Goal: Task Accomplishment & Management: Manage account settings

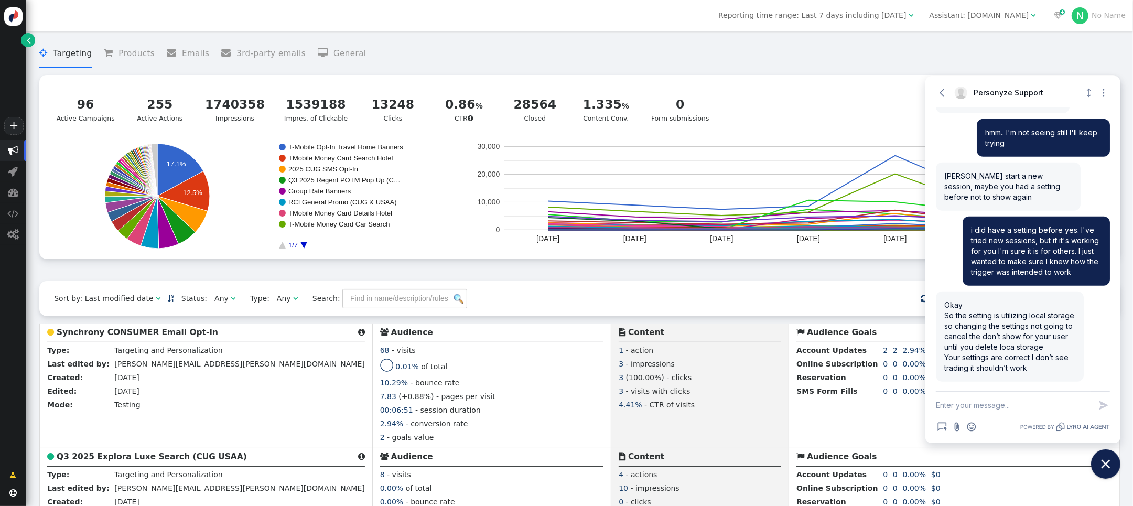
click at [968, 18] on div "Assistant: [DOMAIN_NAME]" at bounding box center [980, 15] width 100 height 11
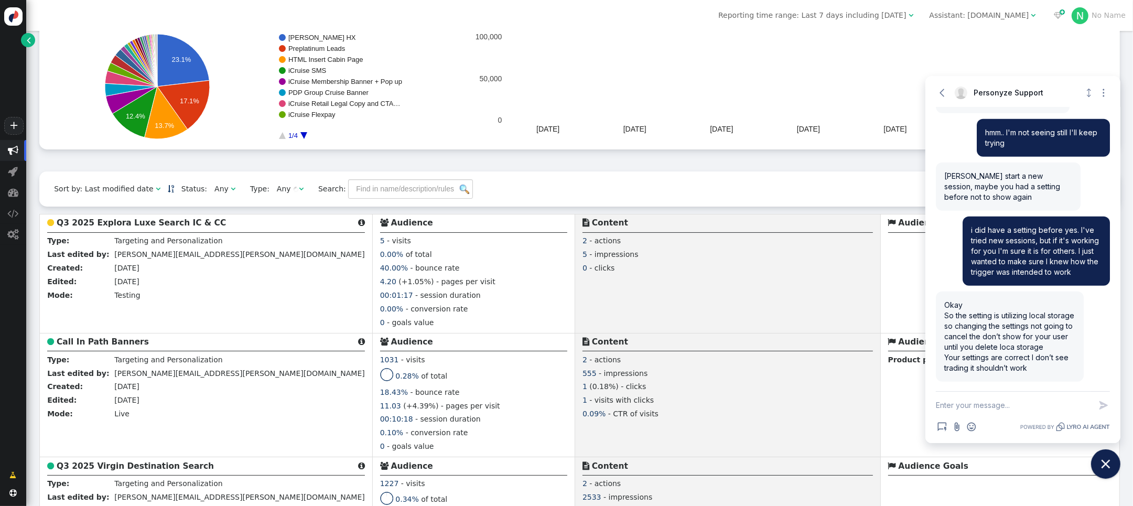
scroll to position [112, 0]
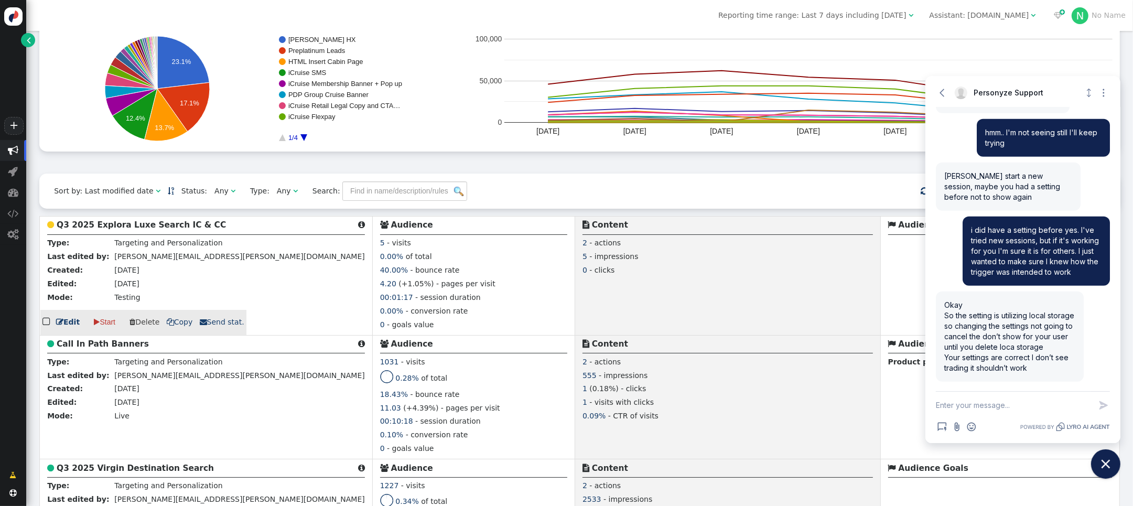
click at [148, 230] on b "Q3 2025 Explora Luxe Search IC & CC" at bounding box center [141, 224] width 169 height 9
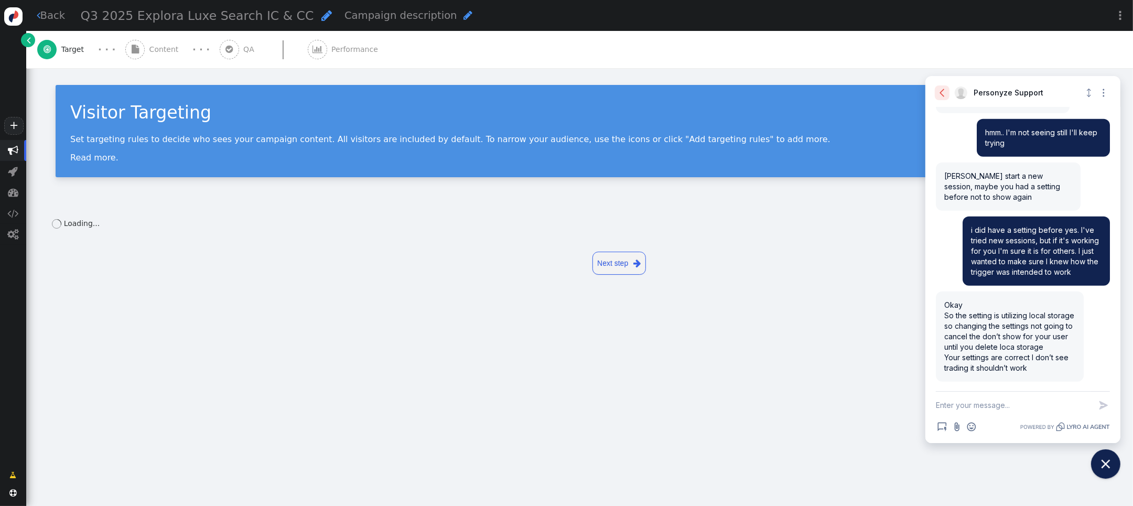
click at [935, 92] on button "Go back" at bounding box center [942, 92] width 15 height 15
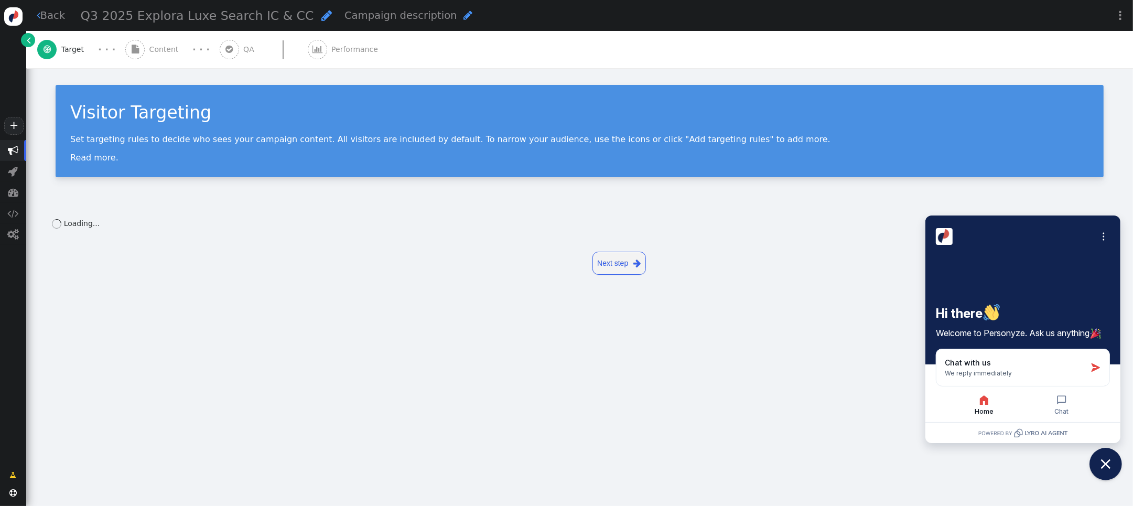
drag, startPoint x: 1113, startPoint y: 461, endPoint x: 1075, endPoint y: 451, distance: 38.9
click at [1113, 460] on icon "Close chat widget" at bounding box center [1106, 464] width 16 height 16
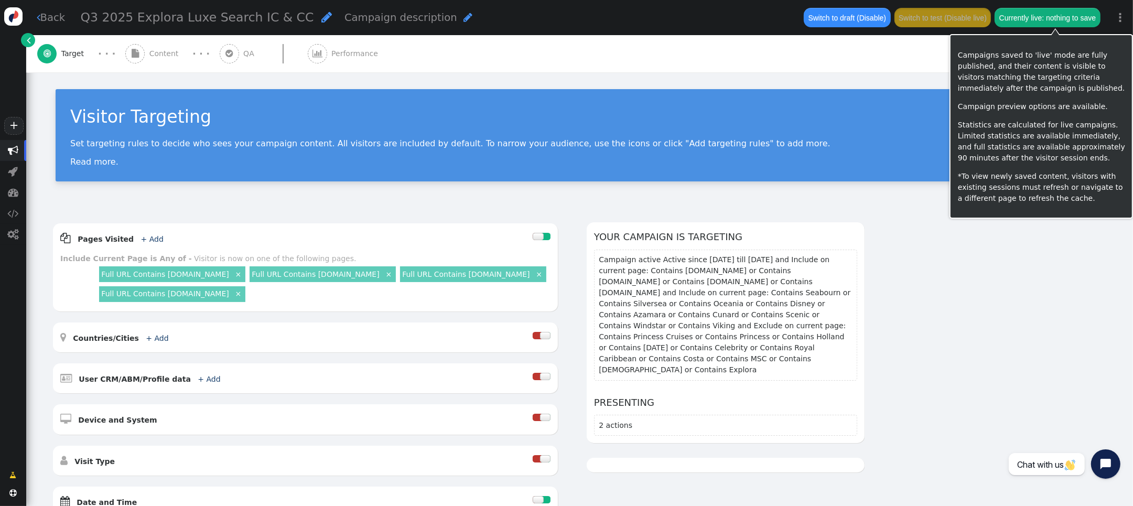
click at [1064, 19] on button "Currently live: nothing to save" at bounding box center [1047, 17] width 105 height 19
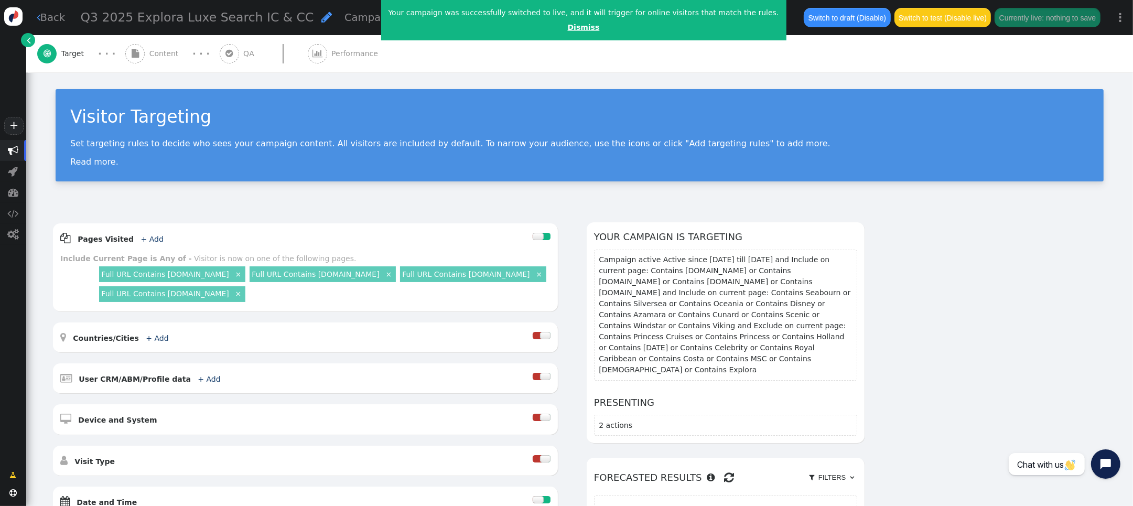
click at [577, 25] on link "Dismiss" at bounding box center [584, 27] width 32 height 8
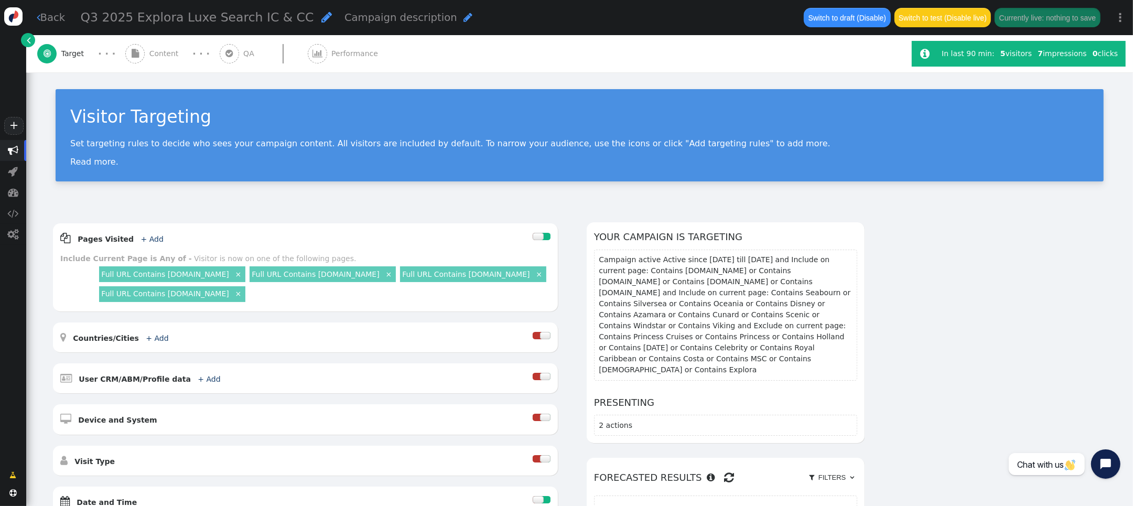
drag, startPoint x: 354, startPoint y: 50, endPoint x: 368, endPoint y: 58, distance: 15.3
click at [354, 50] on span "Performance" at bounding box center [356, 53] width 51 height 11
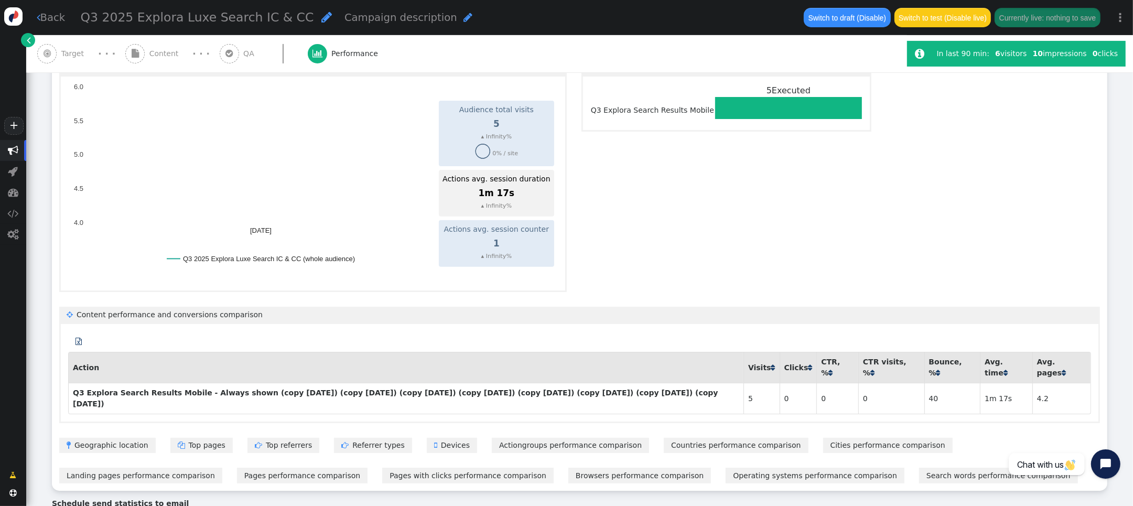
scroll to position [451, 0]
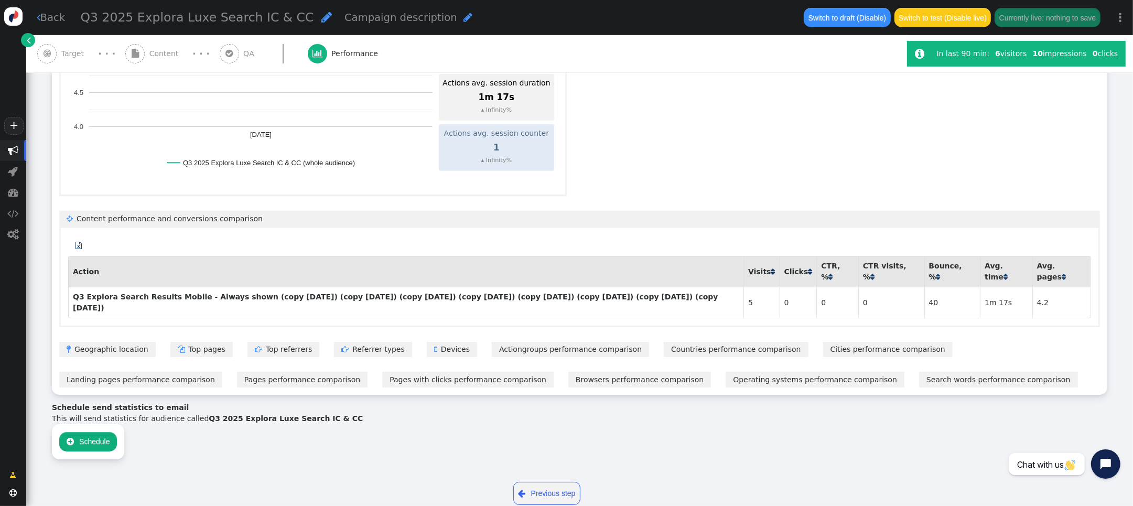
click at [106, 432] on button " Schedule" at bounding box center [88, 441] width 58 height 19
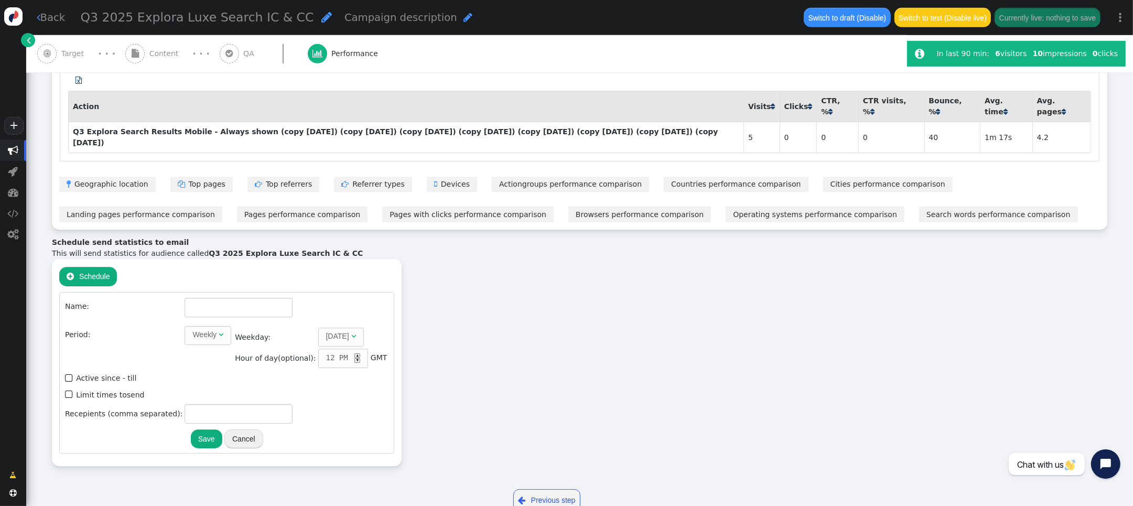
scroll to position [620, 0]
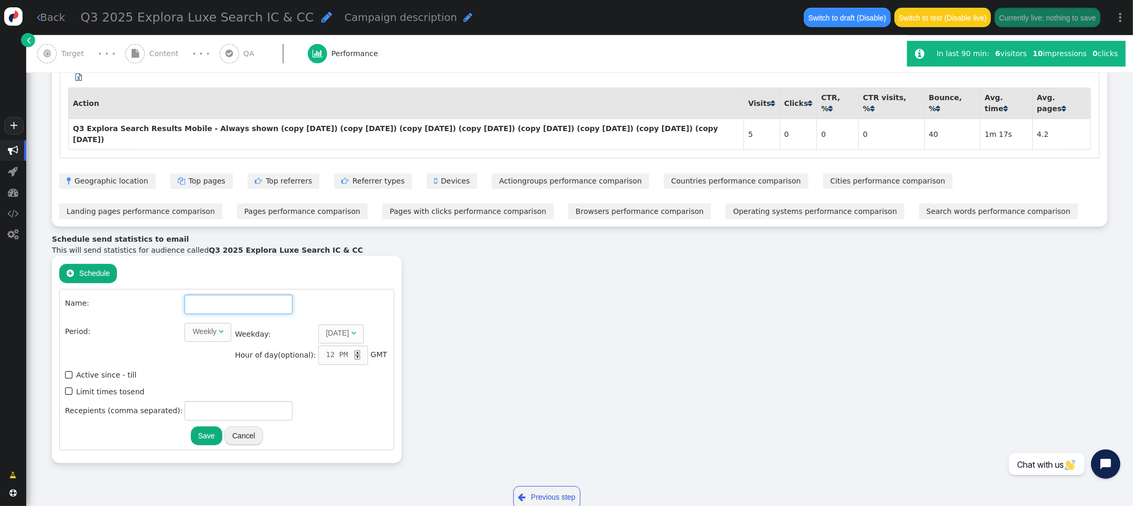
click at [230, 295] on input "text" at bounding box center [239, 304] width 108 height 19
type input "Q3 2025 Explora Luxe Search IC &CC"
click at [67, 368] on span "" at bounding box center [69, 375] width 9 height 14
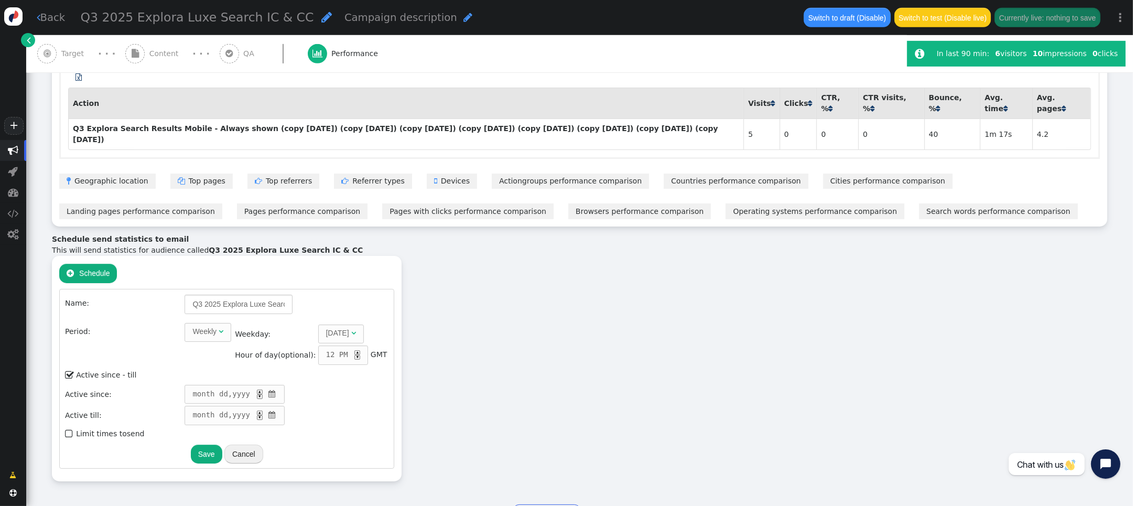
click at [267, 389] on span "" at bounding box center [272, 394] width 10 height 11
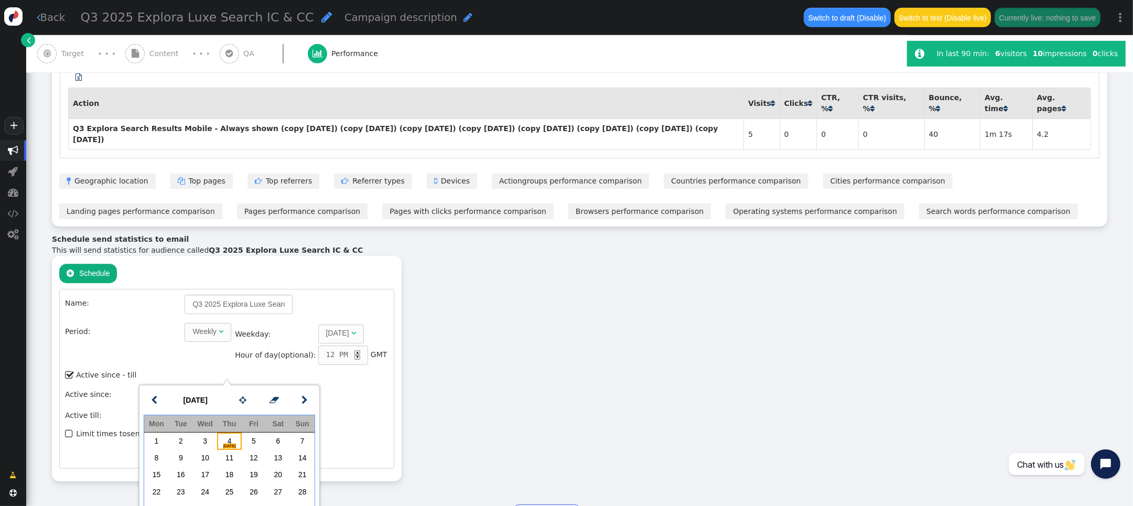
click at [228, 445] on span "TODAY" at bounding box center [229, 446] width 13 height 5
click at [297, 384] on td "Sep 04 , 2025 ▲ ▼ " at bounding box center [286, 394] width 205 height 20
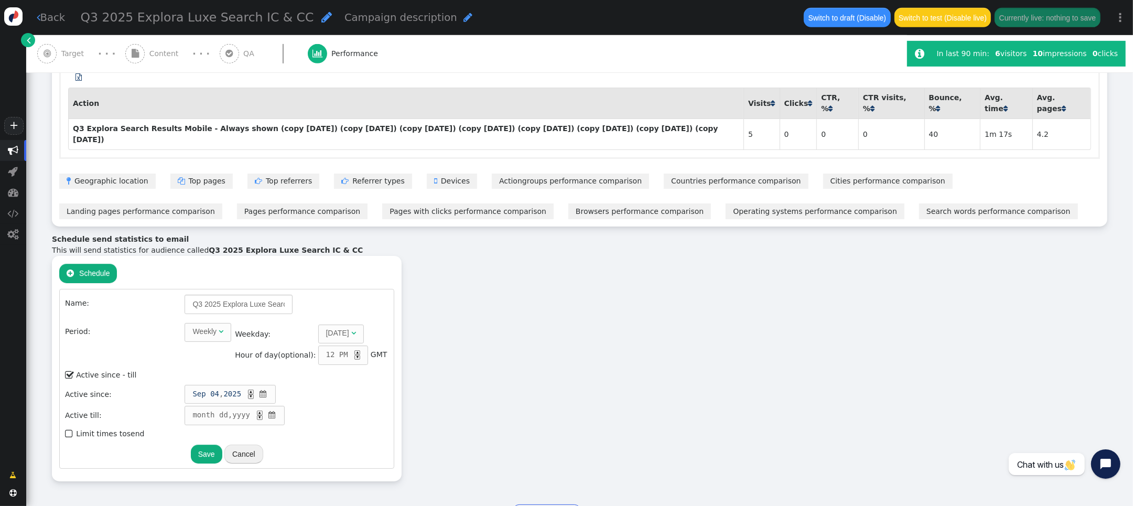
click at [269, 409] on span "" at bounding box center [272, 414] width 10 height 11
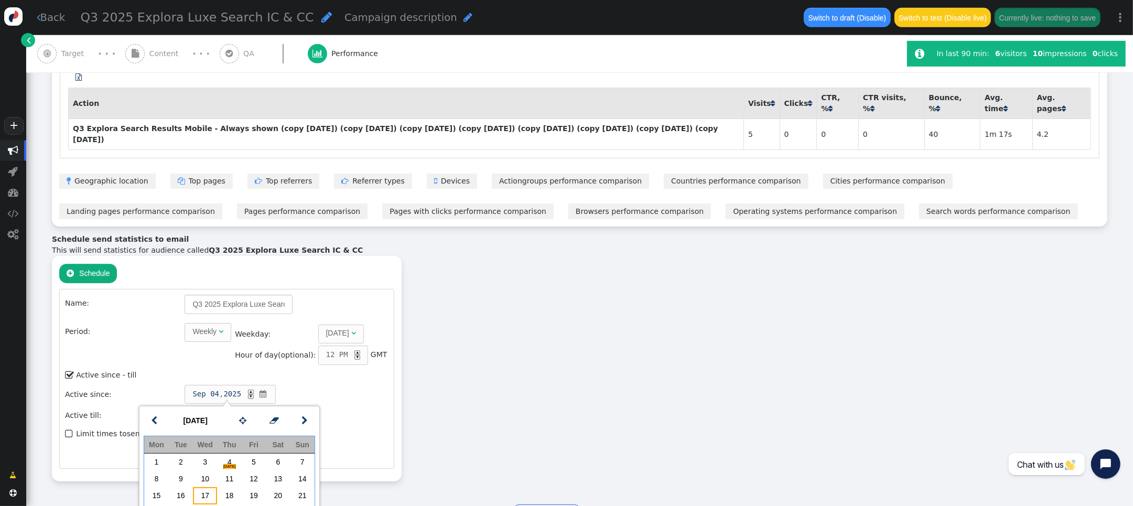
click at [209, 494] on td "17" at bounding box center [205, 495] width 24 height 17
click at [331, 405] on td "Sep 17 , 2025 ▲ ▼ " at bounding box center [286, 415] width 205 height 20
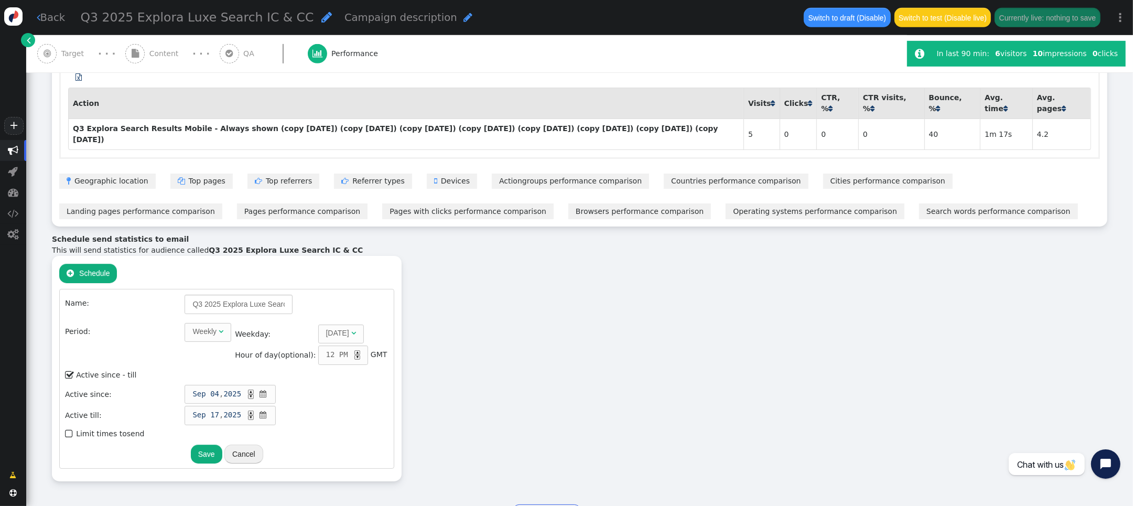
click at [258, 409] on span "" at bounding box center [263, 414] width 10 height 11
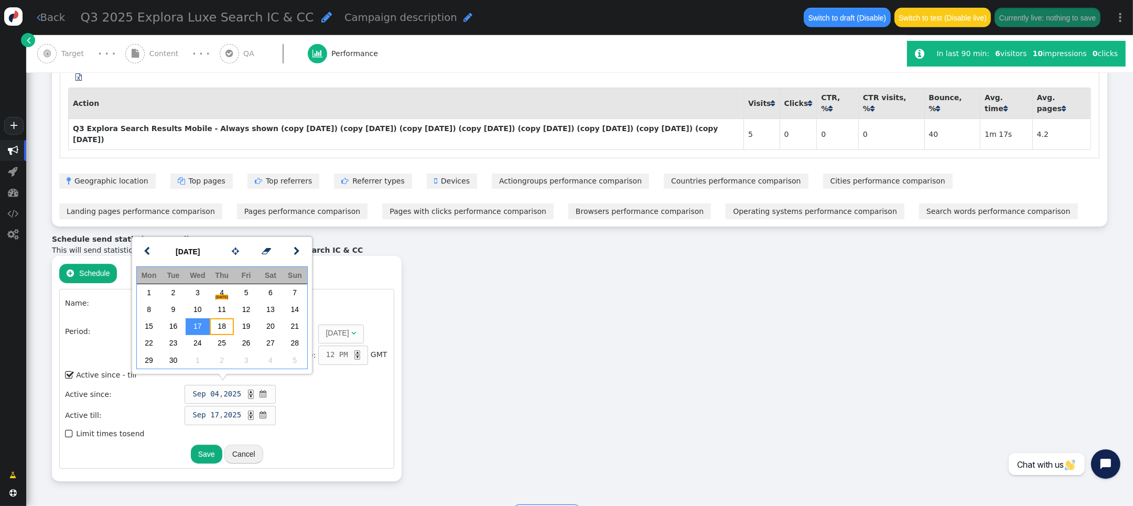
click at [223, 328] on td "18" at bounding box center [222, 326] width 24 height 17
click at [324, 400] on table "Name: Q3 2025 Explora Luxe Search IC &CC Period: Weekly  Month: Any month  Da…" at bounding box center [226, 378] width 327 height 171
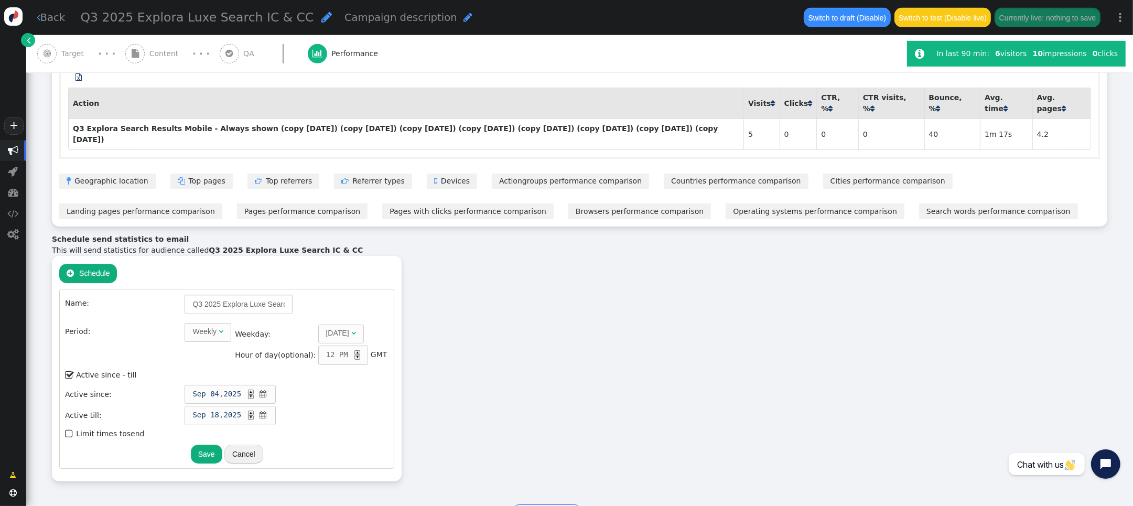
click at [192, 326] on div "Weekly" at bounding box center [204, 331] width 24 height 11
type input "7"
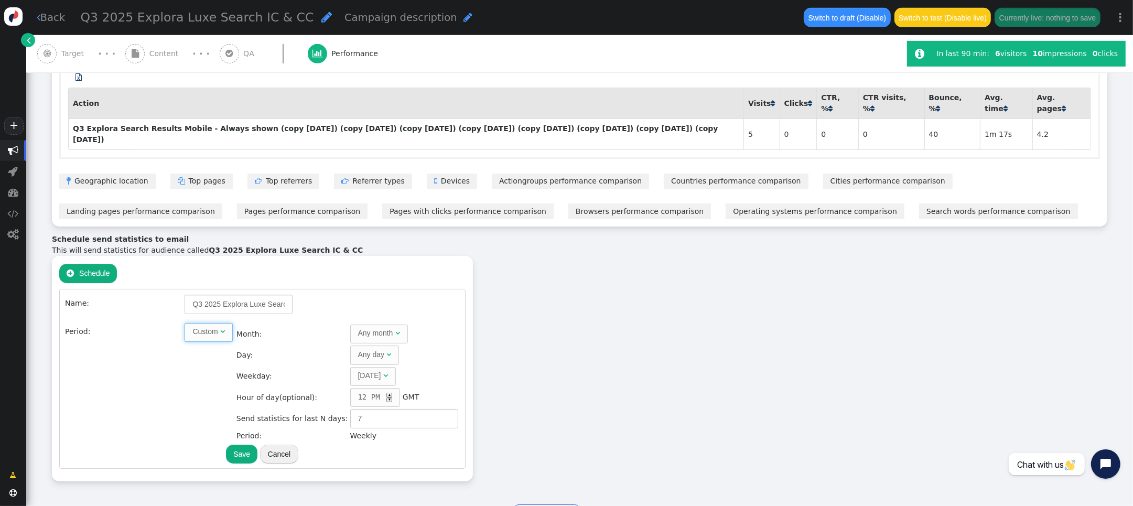
scroll to position [1, 0]
click at [358, 327] on div "Any month" at bounding box center [375, 332] width 35 height 11
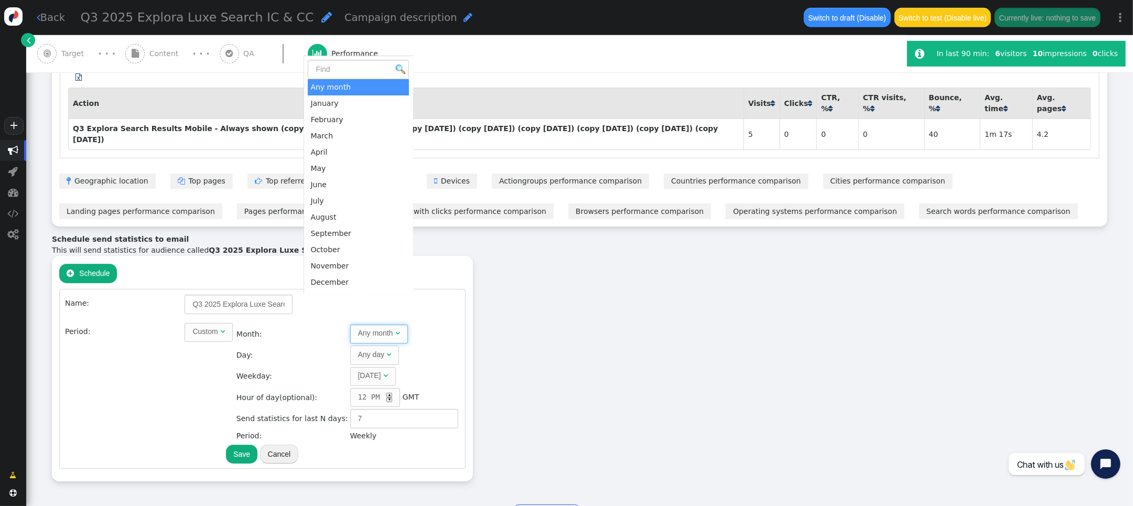
scroll to position [619, 0]
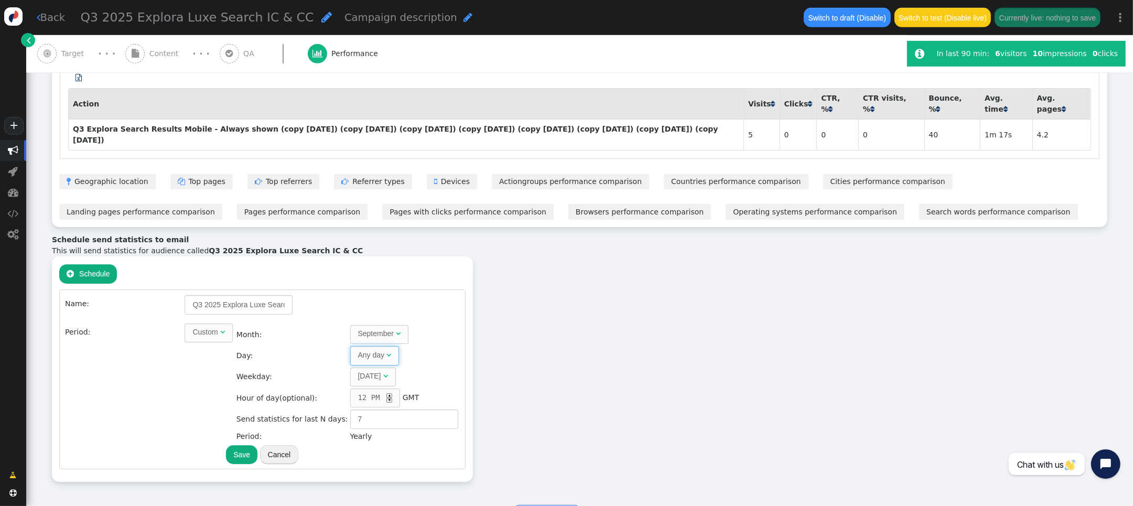
click at [386, 351] on span "" at bounding box center [388, 354] width 5 height 7
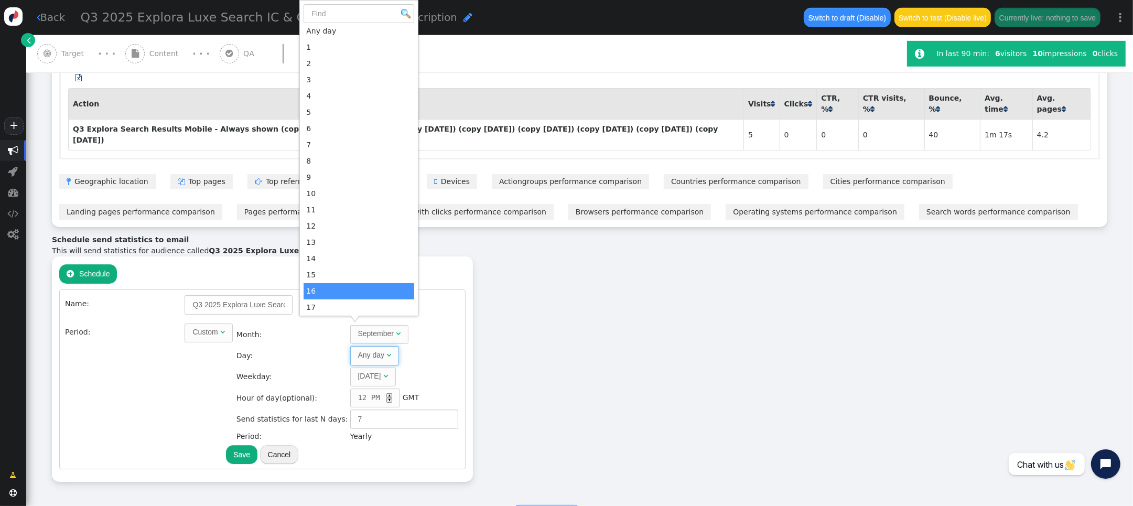
scroll to position [32, 0]
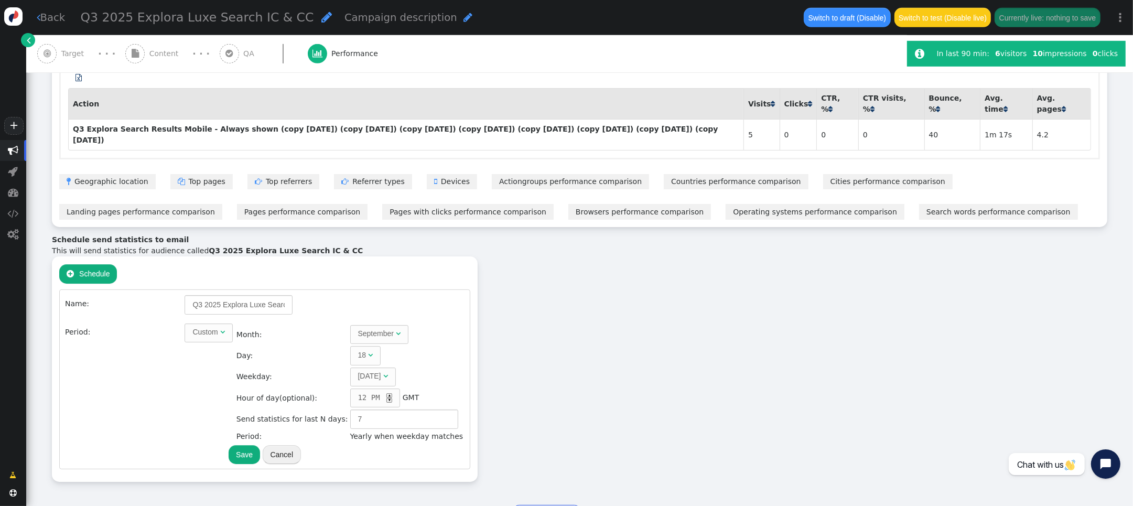
click at [415, 367] on td "Sunday " at bounding box center [407, 377] width 114 height 20
click at [383, 372] on span "" at bounding box center [385, 375] width 5 height 7
click at [413, 367] on td "Sunday " at bounding box center [407, 377] width 114 height 20
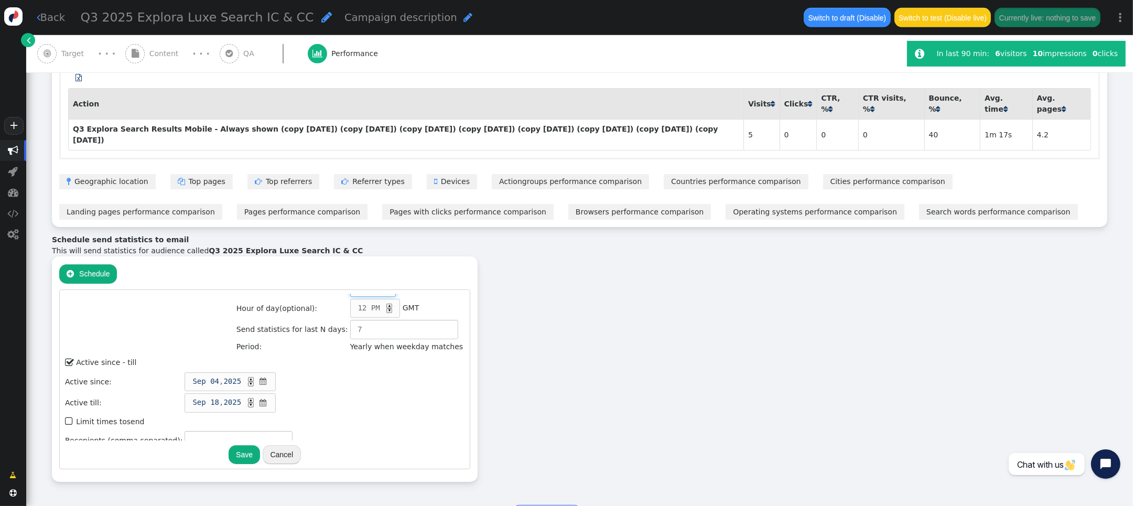
scroll to position [95, 0]
click at [230, 426] on input "text" at bounding box center [239, 435] width 108 height 19
type input "tarin.pratt@arrivia.com, leah.miller@arrivia.com, jessica.torkar@arrivia.com"
click at [320, 387] on td "Sep 18 , 2025 ▲ ▼ " at bounding box center [324, 397] width 281 height 20
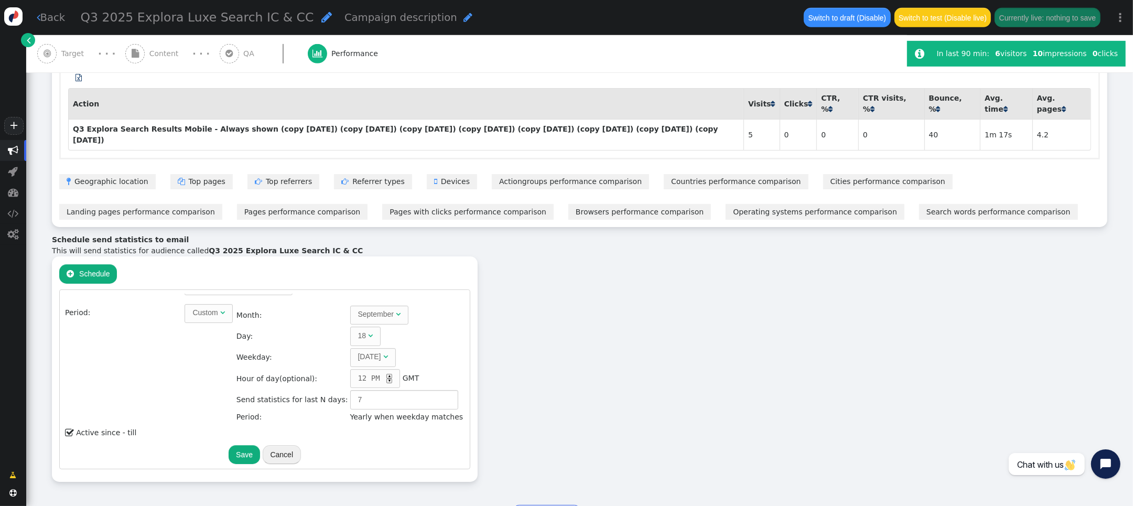
scroll to position [0, 0]
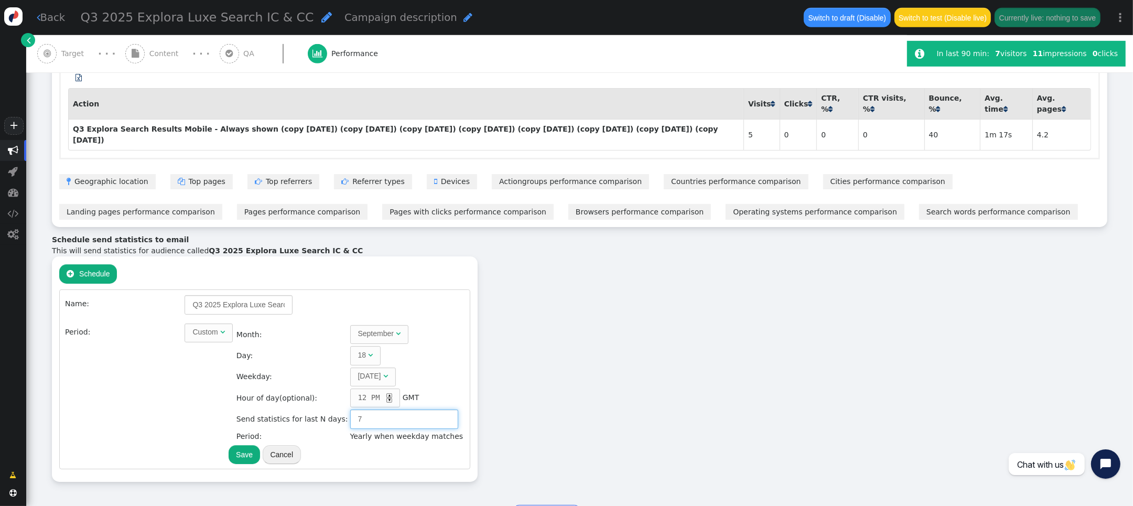
click at [350, 409] on input "7" at bounding box center [404, 418] width 108 height 19
type input "14"
click at [383, 372] on span "" at bounding box center [385, 375] width 5 height 7
click at [359, 371] on div "Any weekday" at bounding box center [380, 376] width 44 height 11
click at [418, 325] on td "September " at bounding box center [407, 335] width 114 height 20
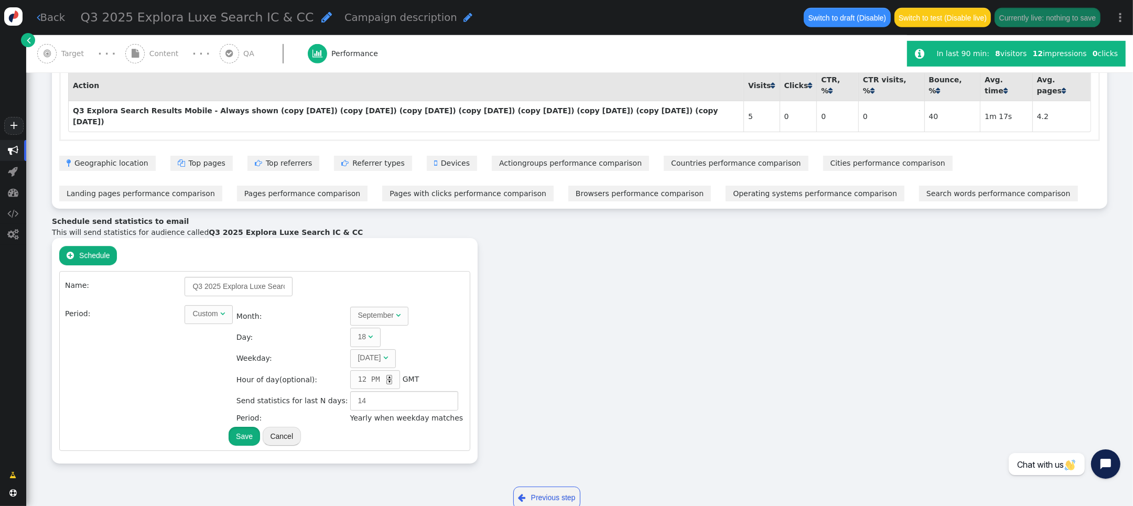
click at [235, 427] on button "Save" at bounding box center [244, 436] width 31 height 19
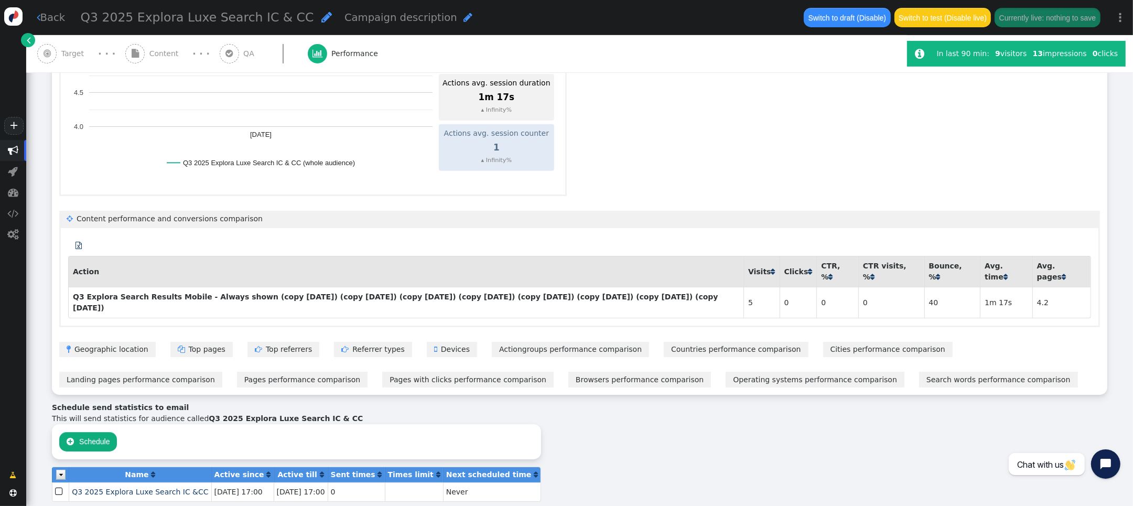
click at [364, 470] on b "Sent times" at bounding box center [353, 474] width 45 height 8
click at [378, 471] on span "" at bounding box center [380, 474] width 4 height 7
click at [378, 471] on span "" at bounding box center [380, 474] width 4 height 7
click at [447, 488] on span "Never" at bounding box center [457, 492] width 22 height 8
click at [100, 488] on span "Q3 2025 Explora Luxe Search IC &CC" at bounding box center [140, 492] width 136 height 8
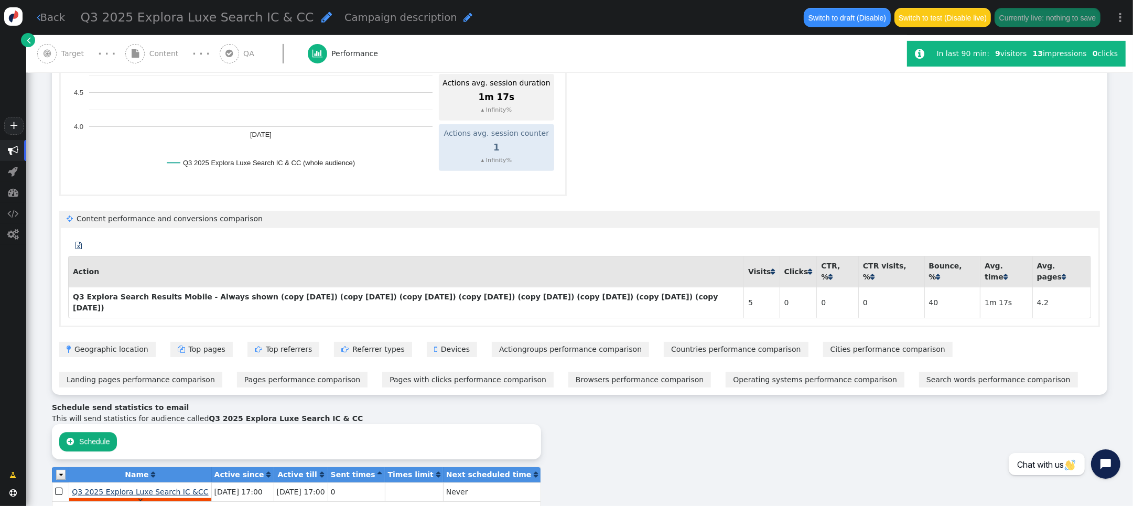
type input "14"
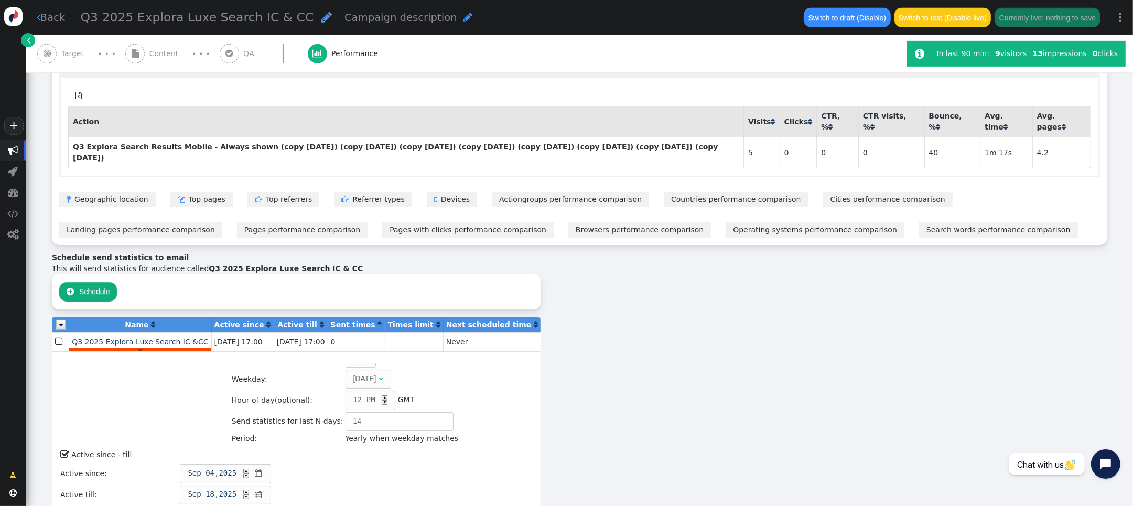
scroll to position [0, 0]
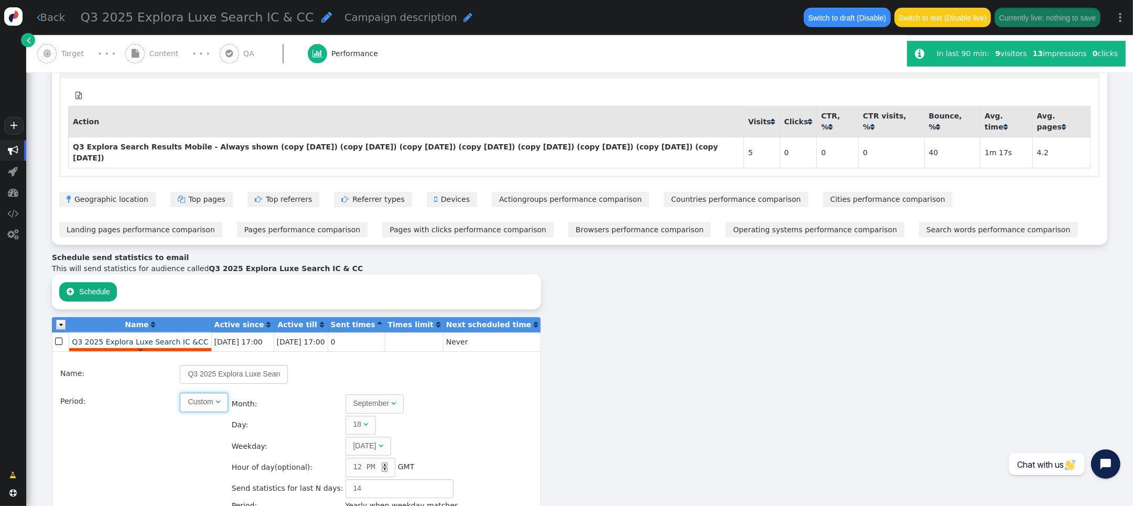
click at [211, 393] on span "Custom " at bounding box center [204, 402] width 48 height 19
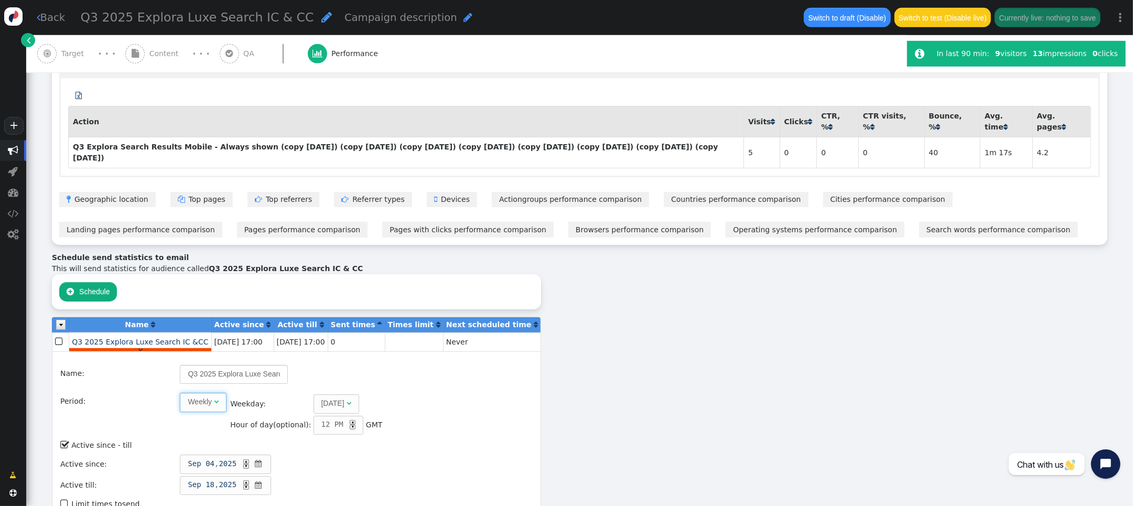
scroll to position [19, 0]
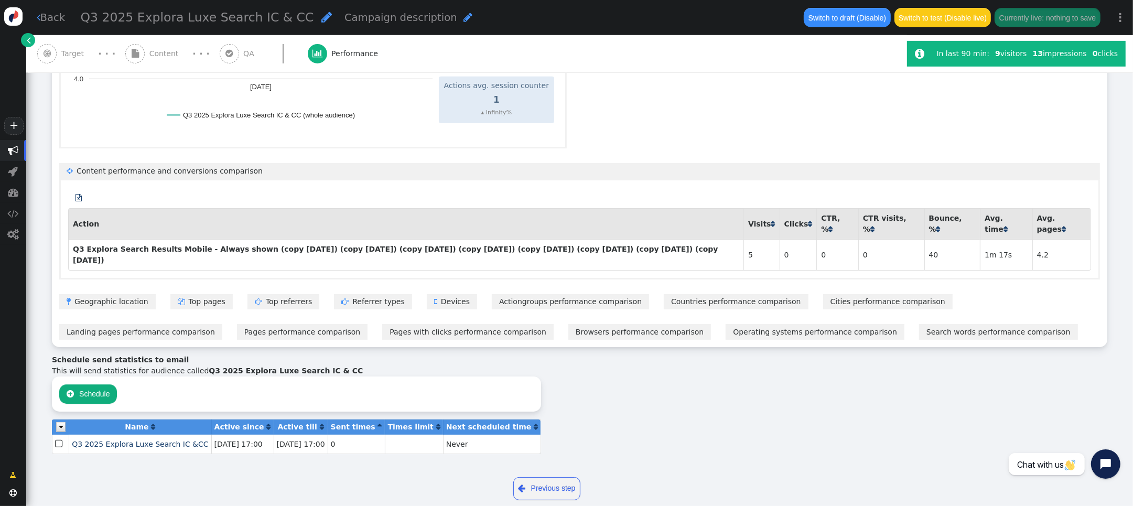
scroll to position [494, 0]
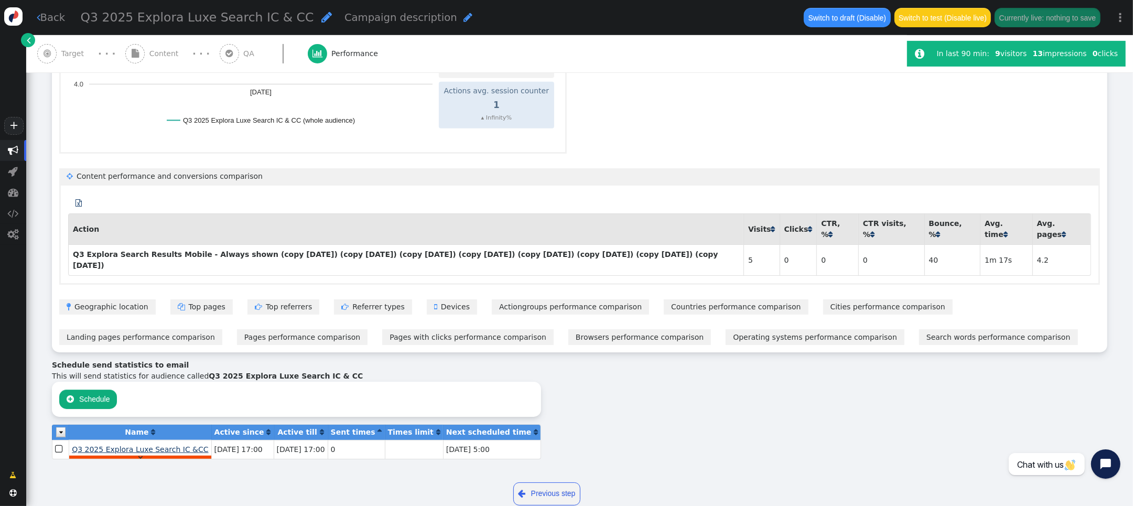
click at [139, 445] on span "Q3 2025 Explora Luxe Search IC &CC" at bounding box center [140, 449] width 136 height 8
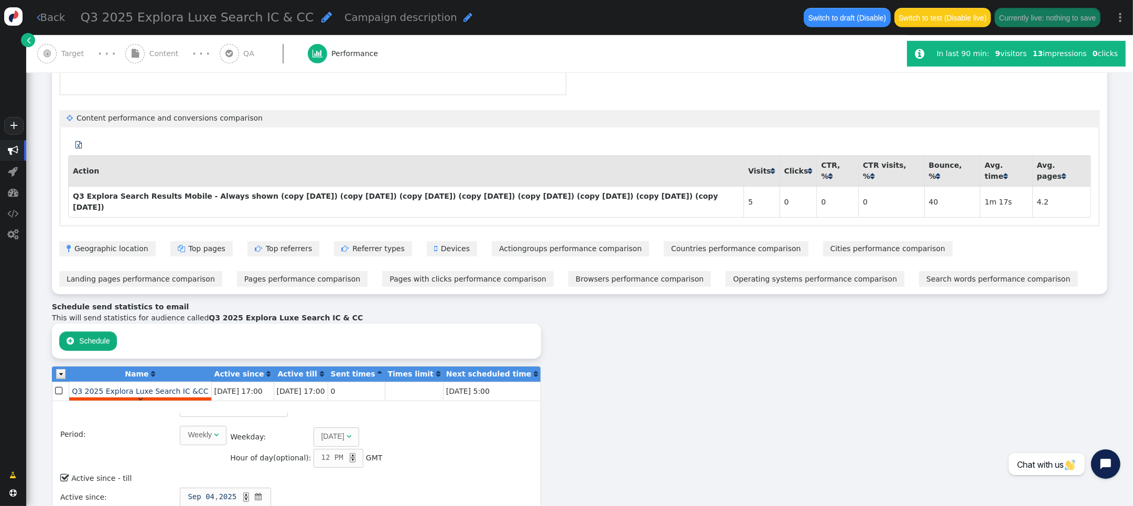
scroll to position [19, 0]
click at [214, 426] on div "" at bounding box center [216, 431] width 5 height 11
click at [385, 436] on div "Name: Q3 2025 Explora Luxe Search IC &CC Period: Weekly  Month: Any month  Da…" at bounding box center [296, 497] width 483 height 189
click at [330, 428] on div "Thursday" at bounding box center [332, 433] width 23 height 11
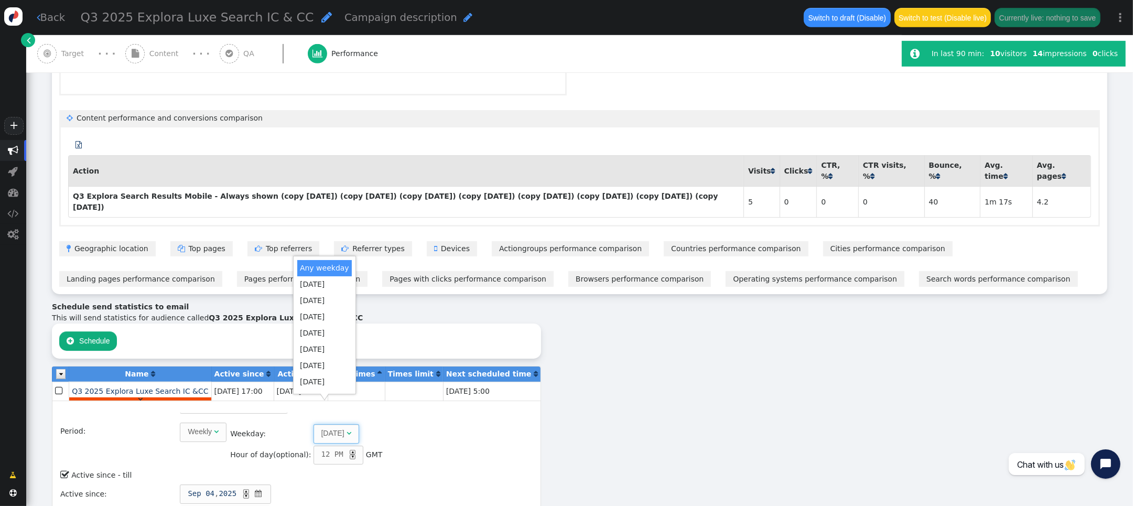
click at [427, 415] on div "Name: Q3 2025 Explora Luxe Search IC &CC Period: Weekly  Month: Any month  Da…" at bounding box center [296, 497] width 483 height 189
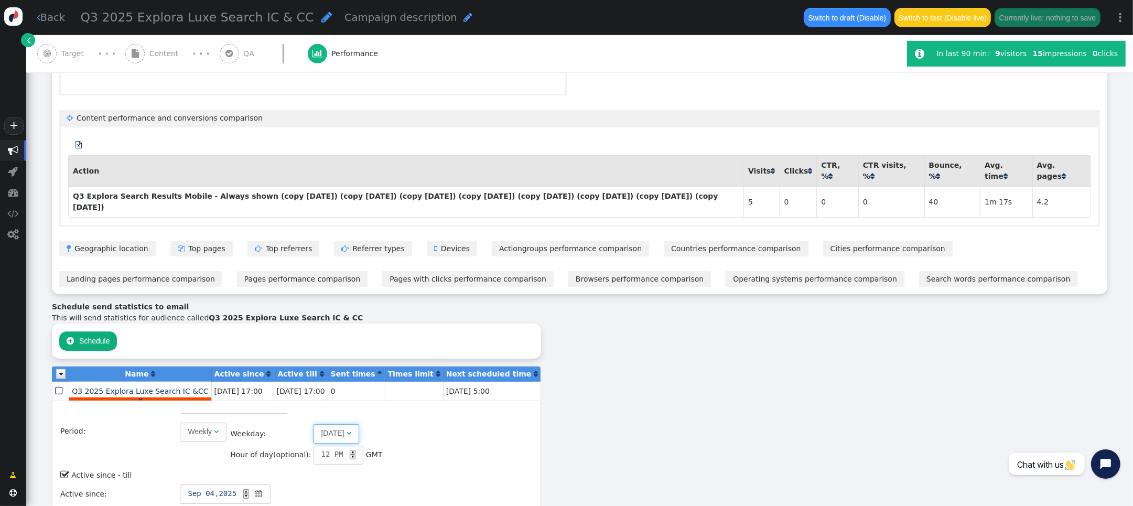
click at [194, 426] on div "Weekly" at bounding box center [200, 431] width 24 height 11
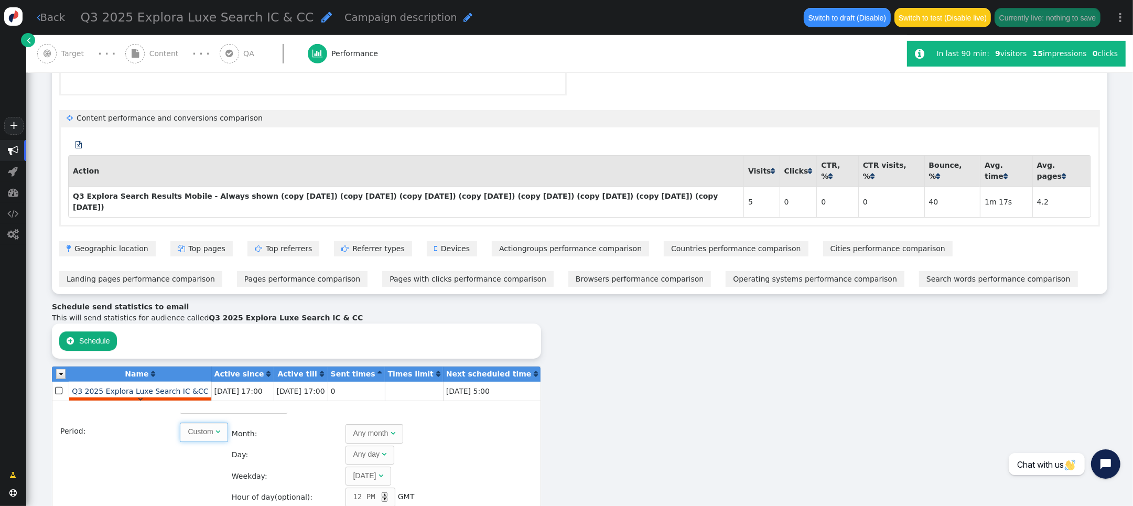
click at [353, 428] on div "Any month" at bounding box center [370, 433] width 35 height 11
click at [353, 449] on div "Any day" at bounding box center [366, 454] width 27 height 11
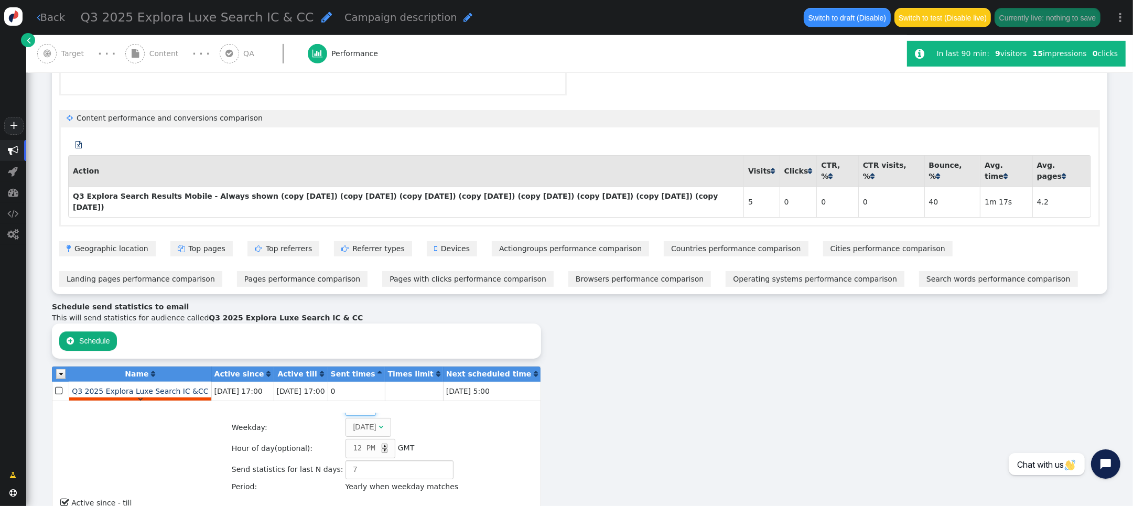
scroll to position [67, 0]
drag, startPoint x: 336, startPoint y: 447, endPoint x: 278, endPoint y: 445, distance: 58.3
click at [278, 461] on tr "Send statistics for last N days: 7" at bounding box center [345, 471] width 228 height 20
type input "14"
click at [421, 497] on td " Active since - till" at bounding box center [260, 504] width 401 height 15
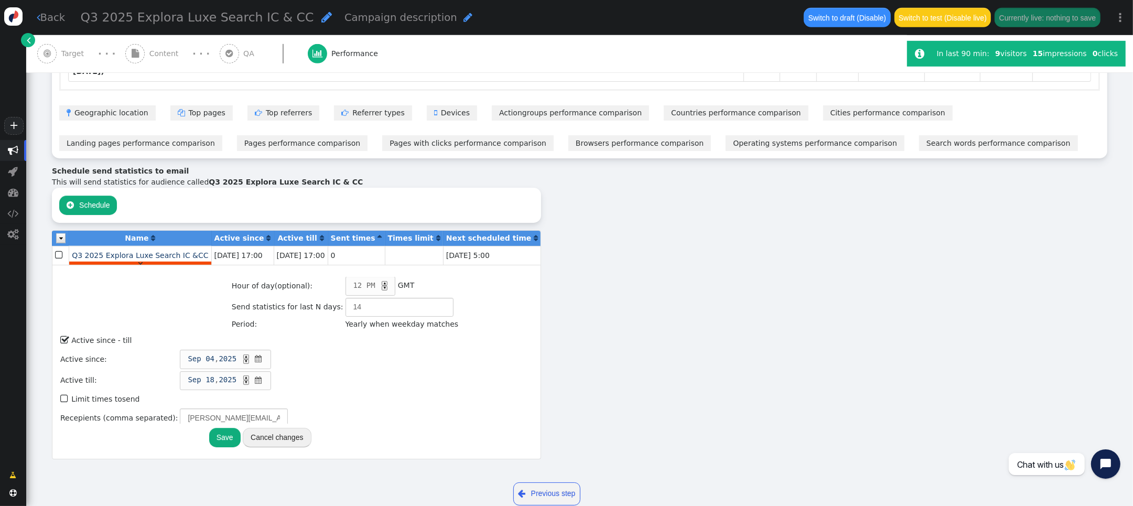
scroll to position [687, 0]
click at [216, 429] on button "Save" at bounding box center [224, 438] width 31 height 19
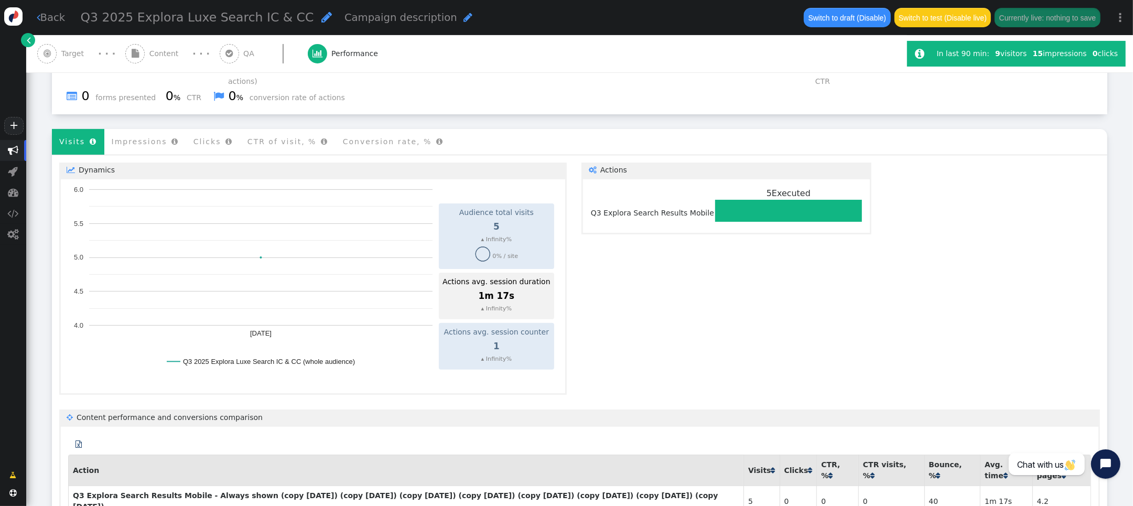
scroll to position [0, 0]
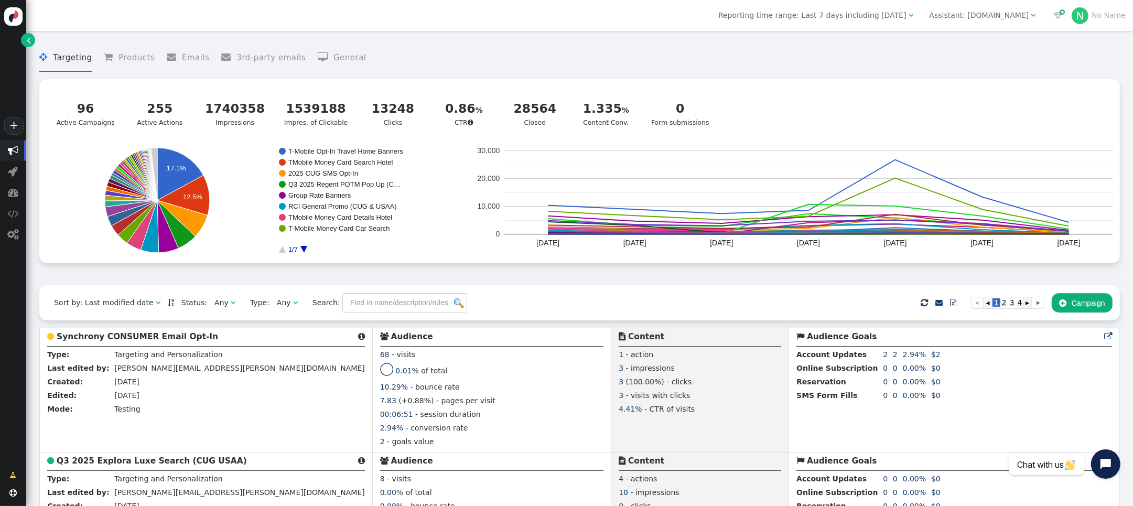
click at [970, 16] on div "Assistant: [DOMAIN_NAME]" at bounding box center [980, 15] width 100 height 11
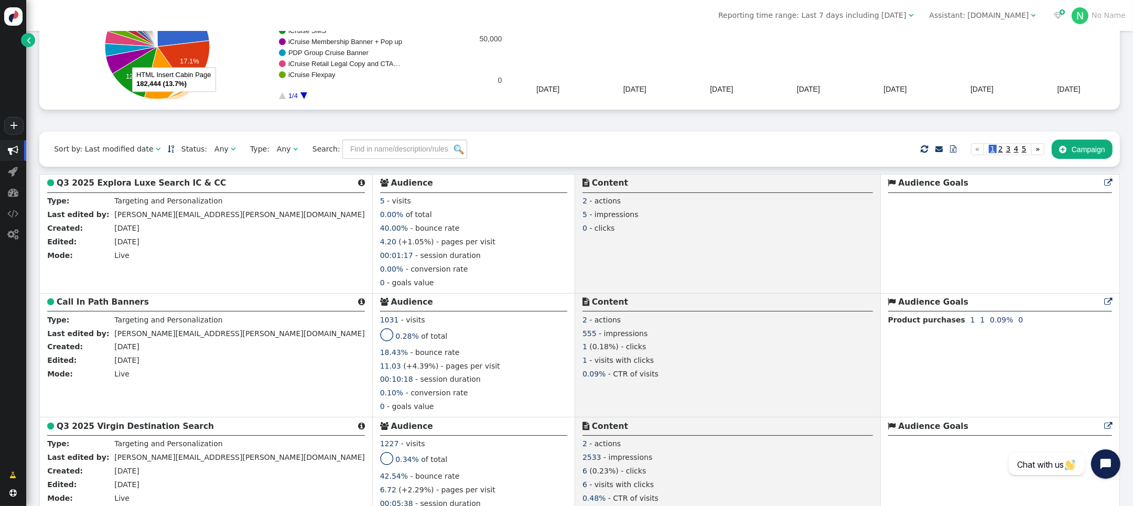
scroll to position [63, 0]
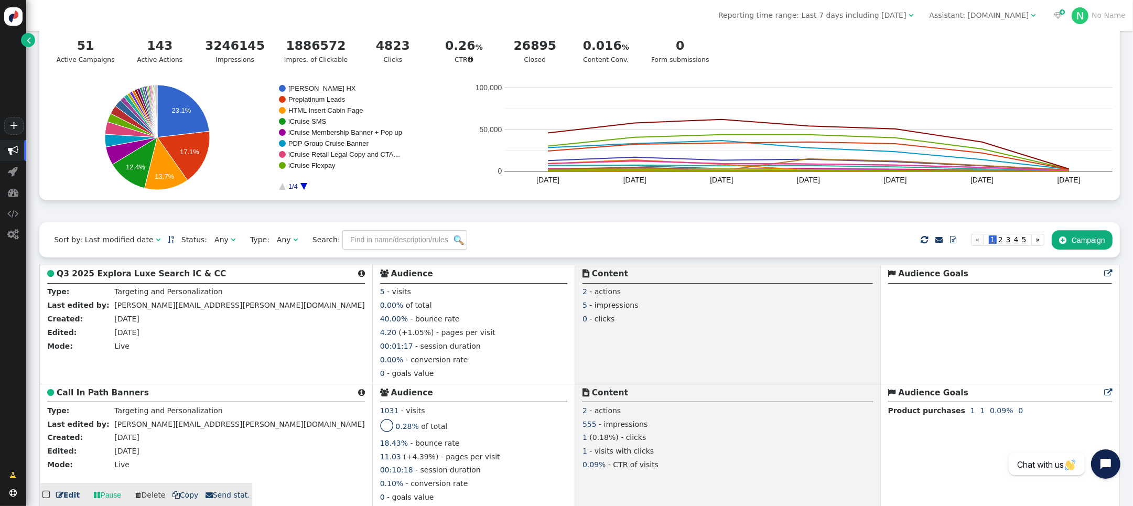
click at [96, 394] on b "Call In Path Banners" at bounding box center [103, 392] width 92 height 9
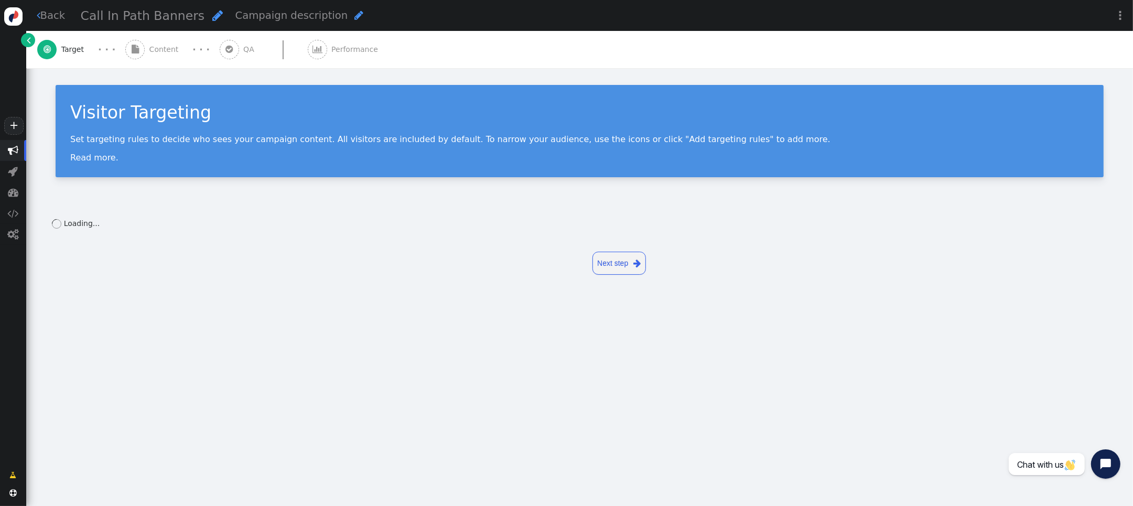
drag, startPoint x: 317, startPoint y: 51, endPoint x: 397, endPoint y: 58, distance: 80.5
click at [317, 51] on span "" at bounding box center [317, 49] width 19 height 19
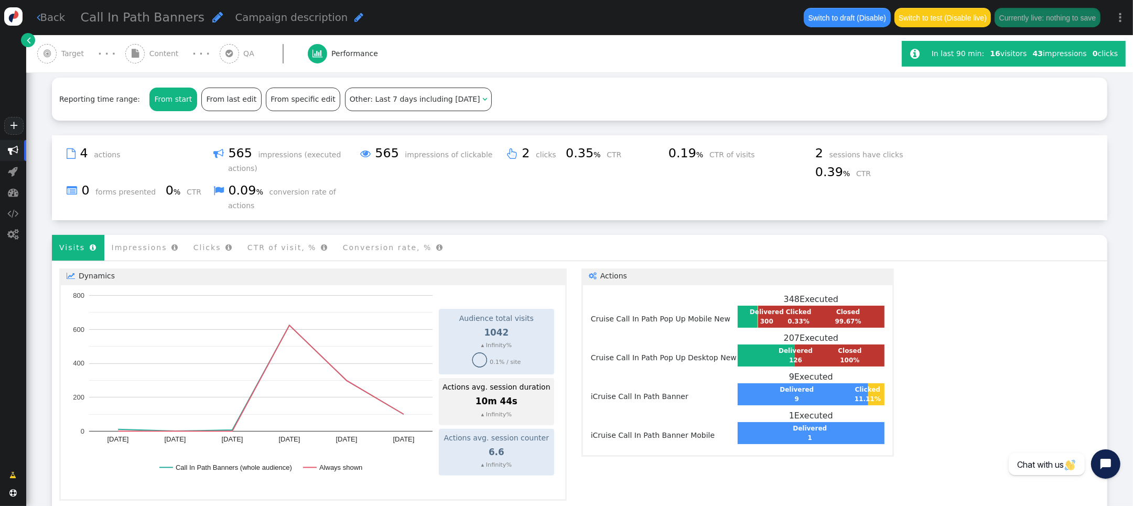
scroll to position [166, 0]
